Goal: Find specific page/section: Find specific page/section

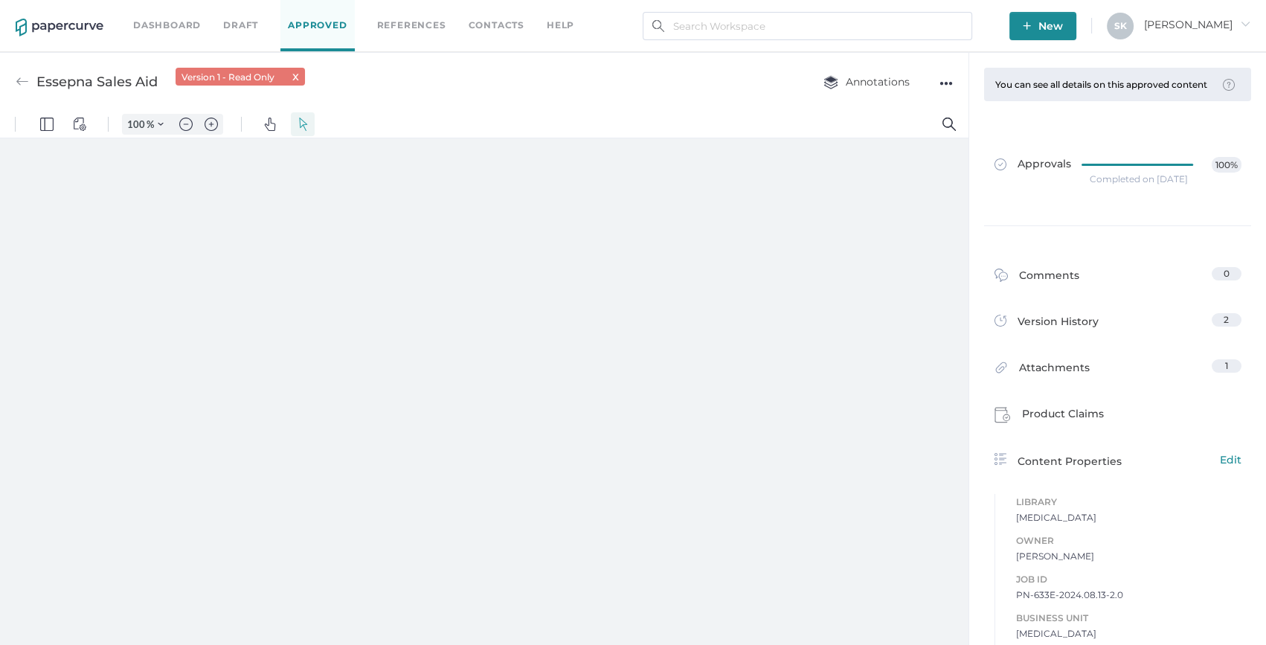
click at [143, 33] on link "Dashboard" at bounding box center [167, 25] width 68 height 16
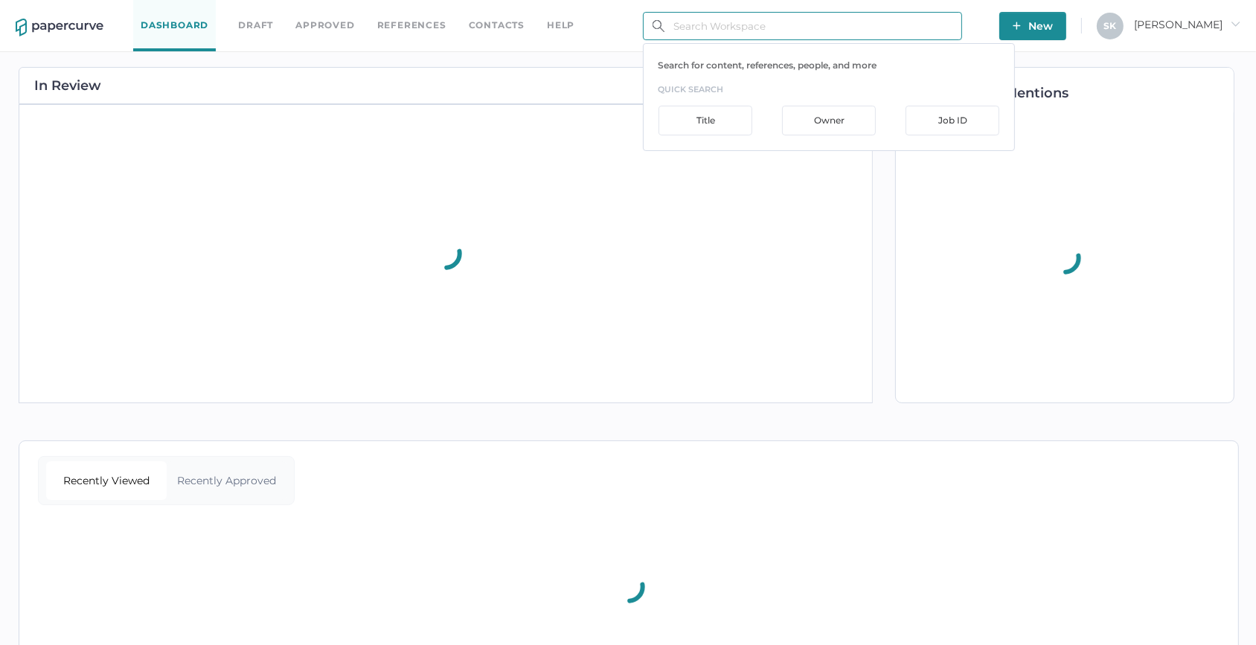
click at [738, 29] on input "text" at bounding box center [802, 26] width 319 height 28
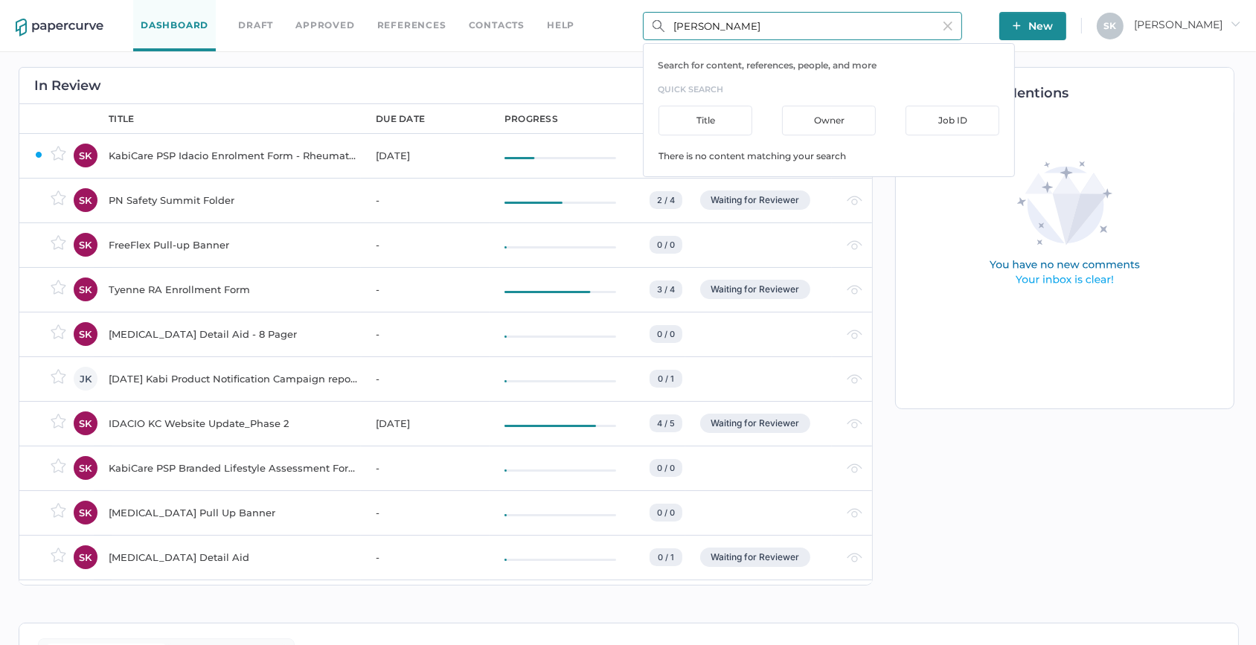
click at [684, 29] on input "Patial Mayo" at bounding box center [802, 26] width 319 height 28
click at [684, 29] on input "Partial Mayo" at bounding box center [802, 26] width 319 height 28
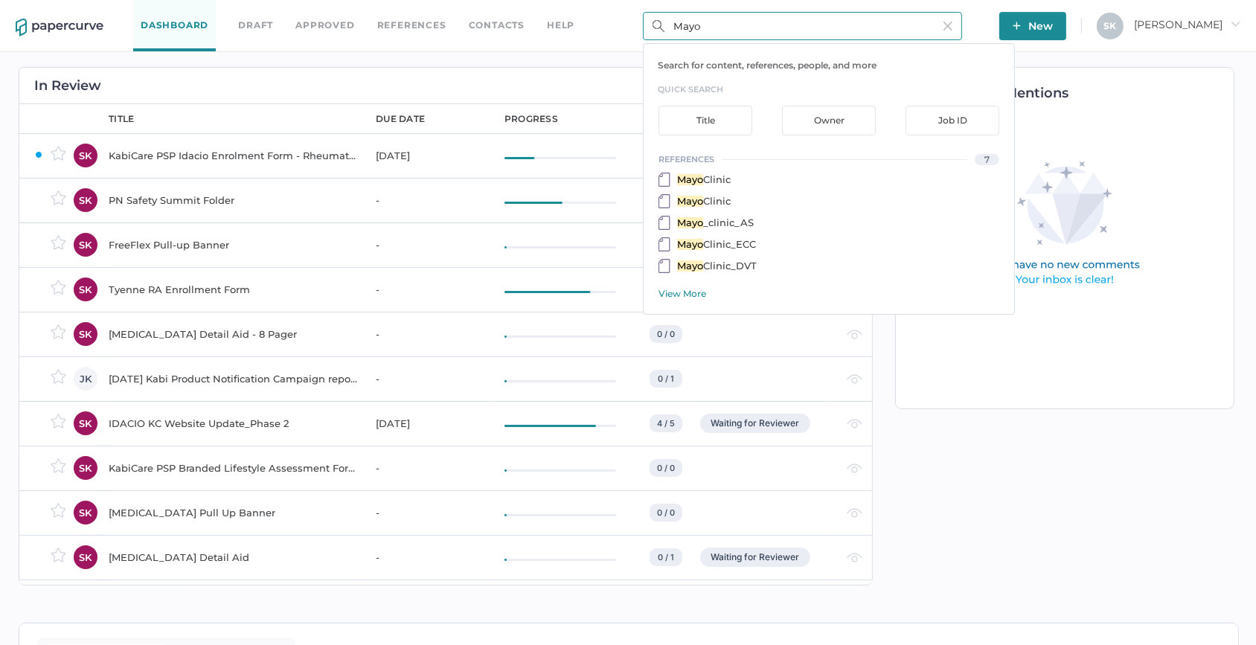
click at [756, 31] on input "Mayo" at bounding box center [802, 26] width 319 height 28
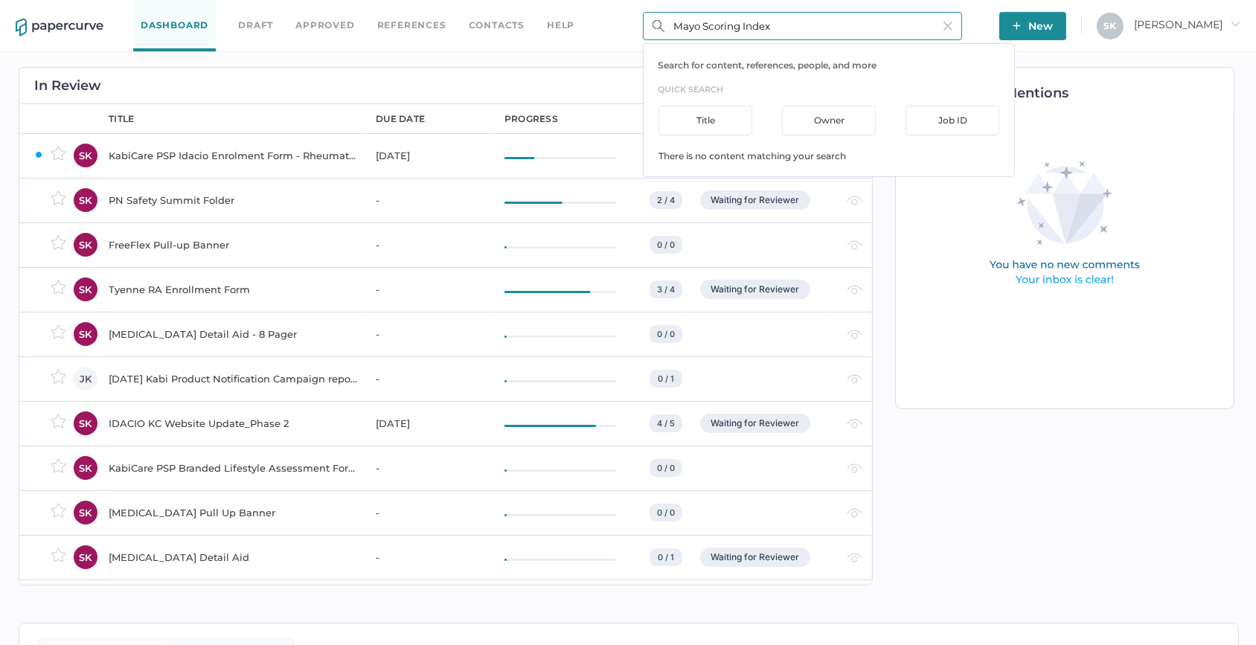
type input "Mayo Scoring Index"
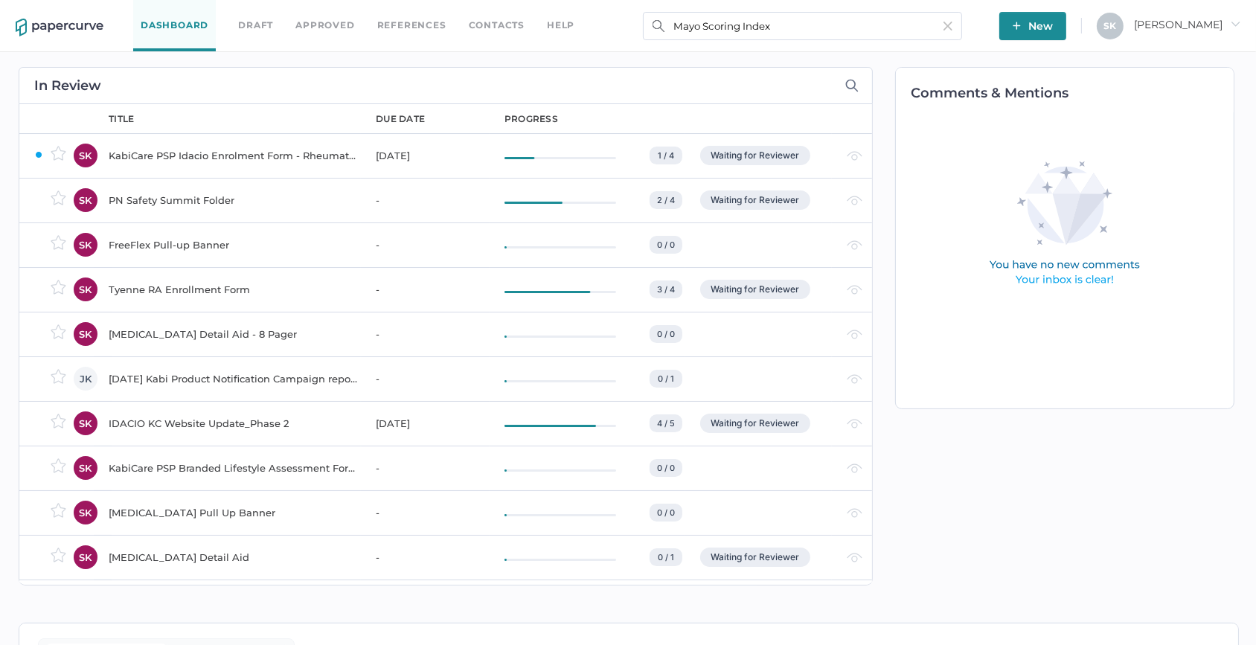
click at [554, 61] on div "In Review owner SK SK SK SK SK JK SK SK SK SK SK SK SK SK SK SK SK SK SK SK SK …" at bounding box center [442, 326] width 862 height 548
